Goal: Information Seeking & Learning: Learn about a topic

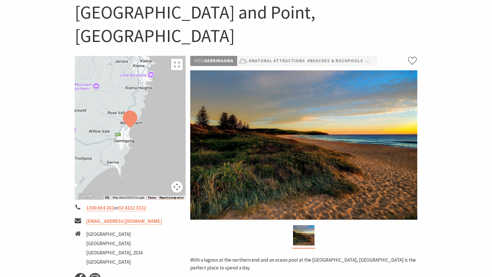
scroll to position [59, 0]
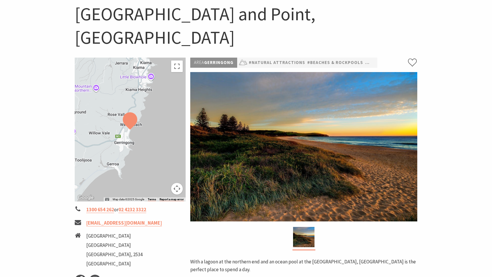
click at [332, 142] on img at bounding box center [303, 146] width 227 height 149
click at [313, 59] on link "#Beaches & Rockpools" at bounding box center [335, 62] width 56 height 7
click at [258, 59] on link "#Natural Attractions" at bounding box center [277, 62] width 56 height 7
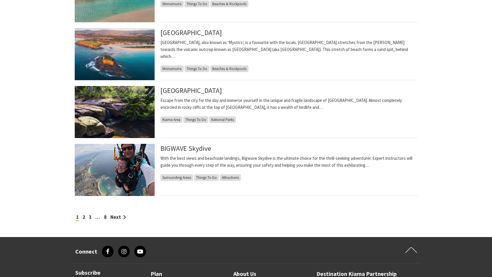
scroll to position [443, 0]
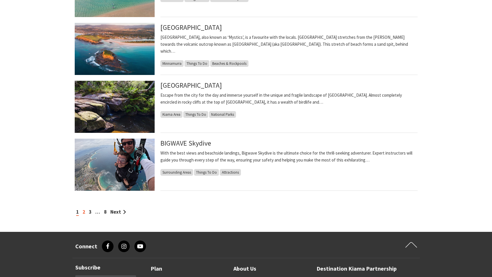
click at [83, 212] on link "2" at bounding box center [84, 212] width 3 height 6
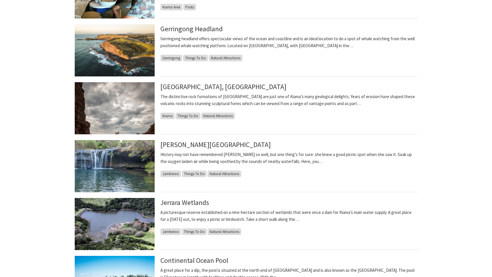
scroll to position [266, 0]
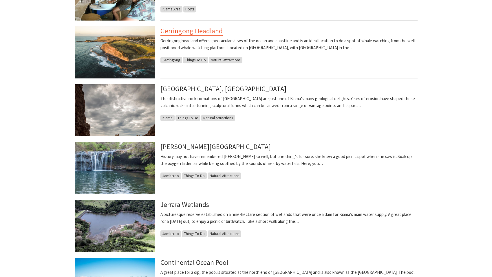
click at [212, 29] on link "Gerringong Headland" at bounding box center [192, 30] width 62 height 9
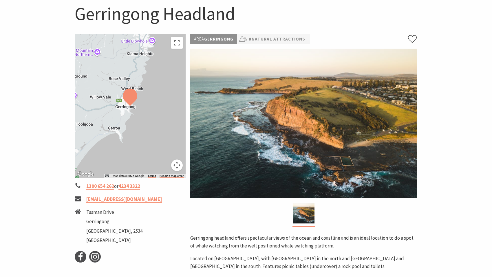
scroll to position [56, 0]
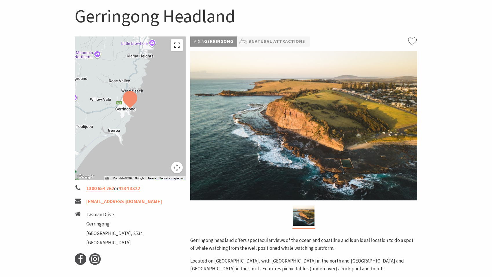
click at [178, 43] on button "Toggle fullscreen view" at bounding box center [177, 45] width 12 height 12
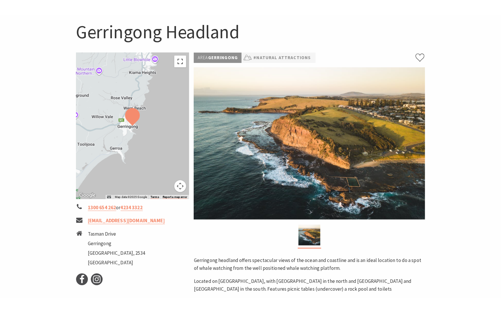
scroll to position [0, 0]
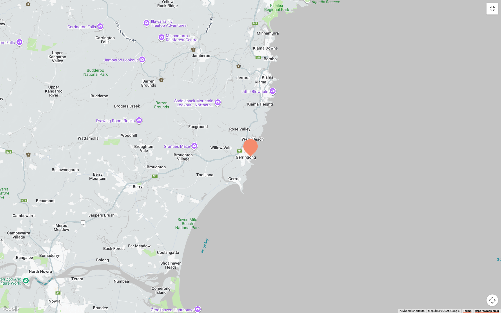
click at [17, 21] on div at bounding box center [250, 156] width 501 height 313
click at [121, 88] on div at bounding box center [250, 156] width 501 height 313
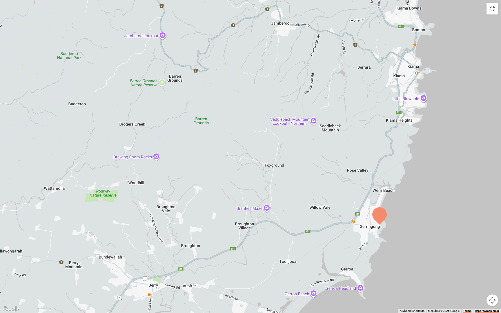
click at [129, 81] on div at bounding box center [250, 156] width 501 height 313
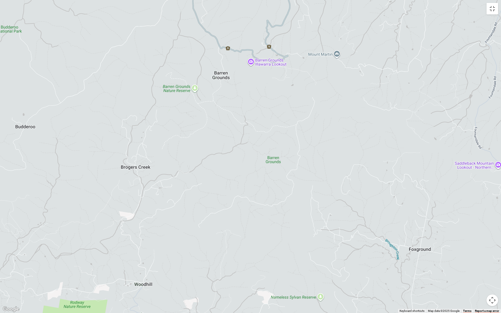
click at [224, 104] on div at bounding box center [250, 156] width 501 height 313
click at [492, 9] on button "Toggle fullscreen view" at bounding box center [492, 9] width 12 height 12
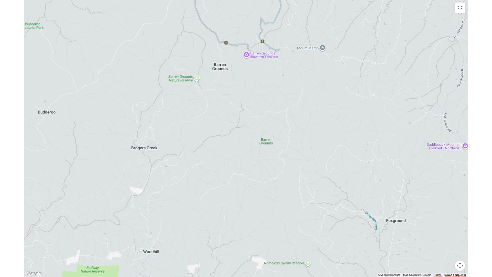
scroll to position [56, 0]
